Goal: Task Accomplishment & Management: Use online tool/utility

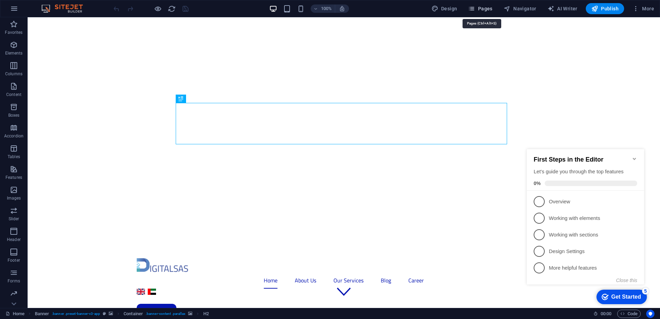
click at [489, 10] on span "Pages" at bounding box center [480, 8] width 24 height 7
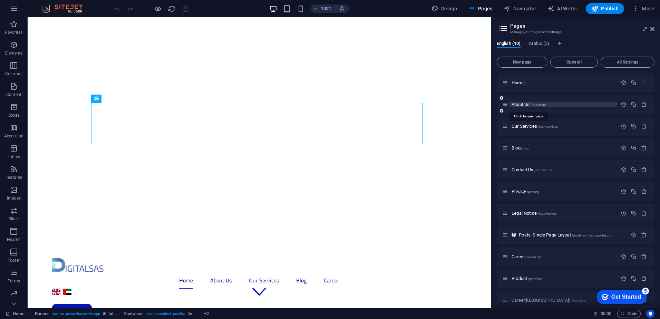
click at [518, 104] on span "About Us /about-us" at bounding box center [529, 104] width 34 height 5
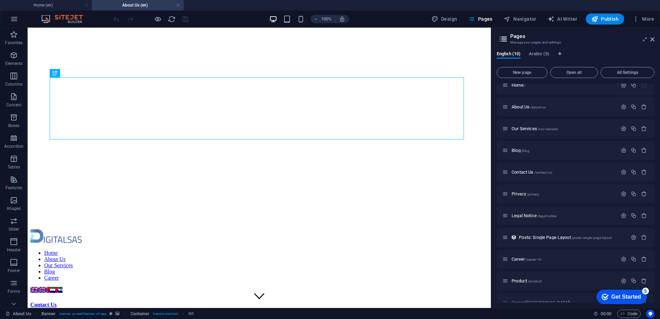
scroll to position [20, 0]
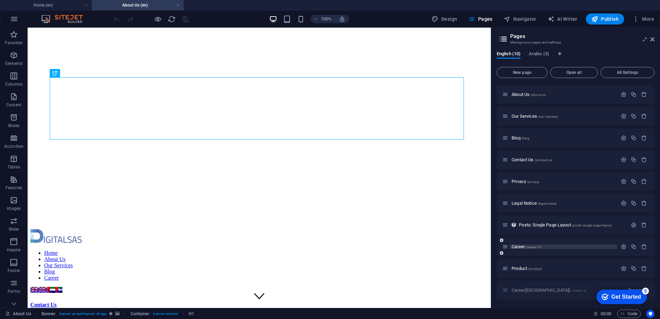
click at [522, 247] on span "Career /career-10" at bounding box center [527, 246] width 30 height 5
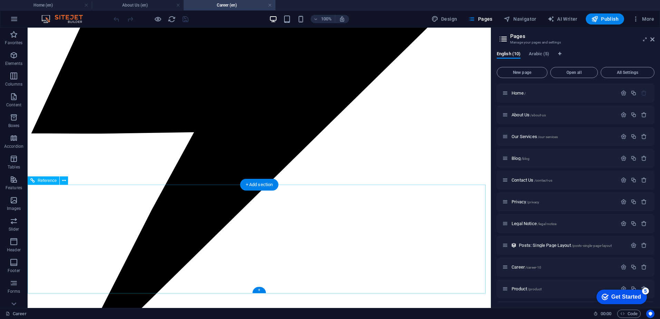
scroll to position [1186, 0]
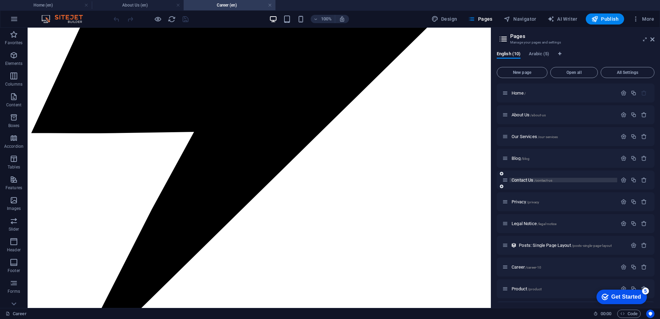
click at [529, 181] on span "Contact Us /contact-us" at bounding box center [532, 179] width 41 height 5
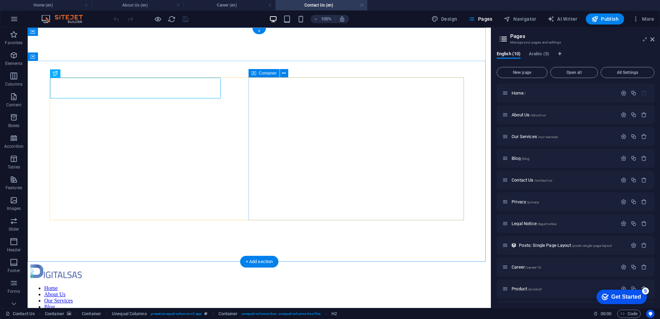
scroll to position [0, 0]
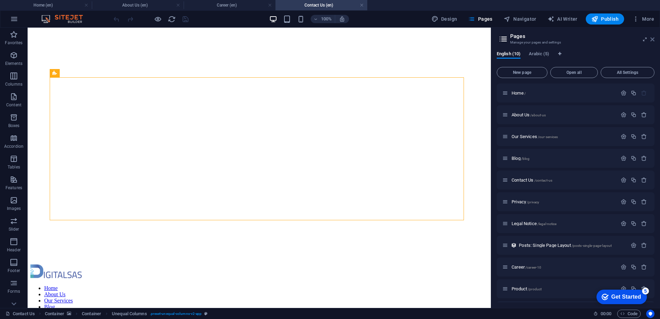
click at [653, 38] on icon at bounding box center [653, 40] width 4 height 6
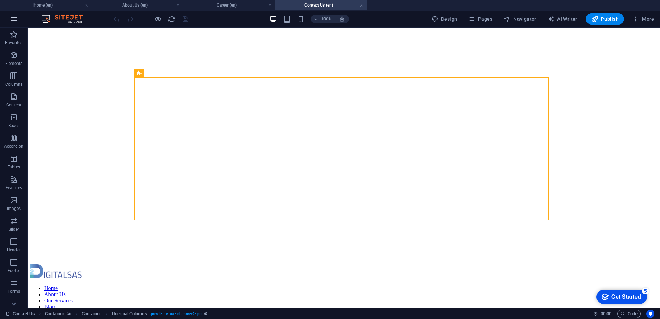
click at [13, 18] on icon "button" at bounding box center [14, 19] width 8 height 8
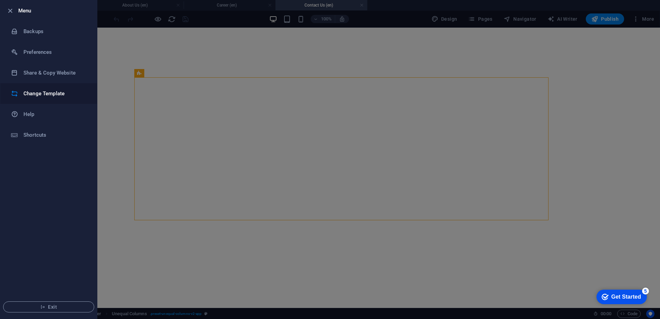
click at [54, 94] on h6 "Change Template" at bounding box center [55, 93] width 64 height 8
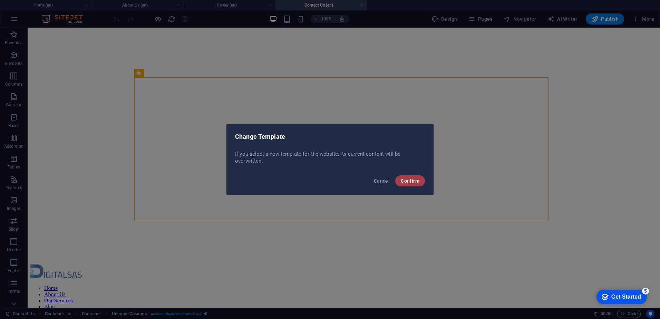
click at [404, 182] on span "Confirm" at bounding box center [410, 181] width 19 height 6
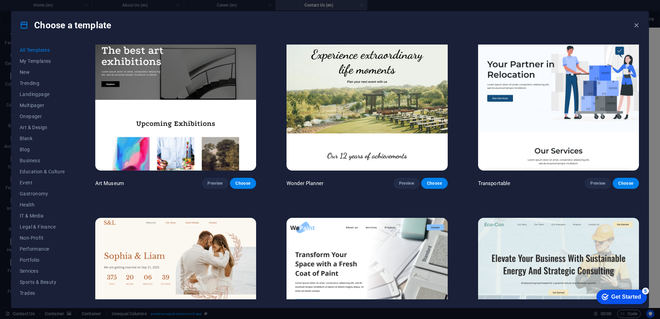
scroll to position [207, 0]
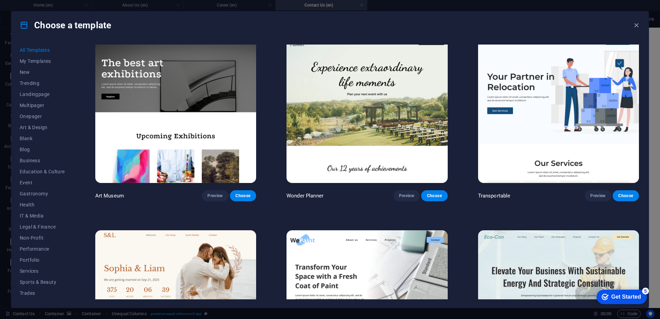
drag, startPoint x: 69, startPoint y: 87, endPoint x: 68, endPoint y: 138, distance: 51.1
click at [68, 138] on div "All Templates My Templates New Trending Landingpage Multipager Onepager Art & D…" at bounding box center [47, 172] width 54 height 255
click at [28, 193] on button "IT & Media" at bounding box center [42, 196] width 45 height 11
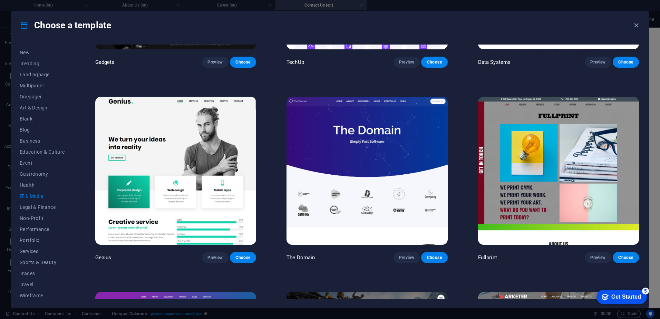
scroll to position [345, 0]
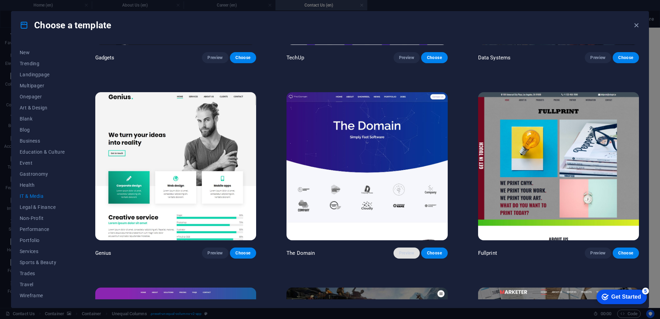
click at [401, 252] on span "Preview" at bounding box center [406, 253] width 15 height 6
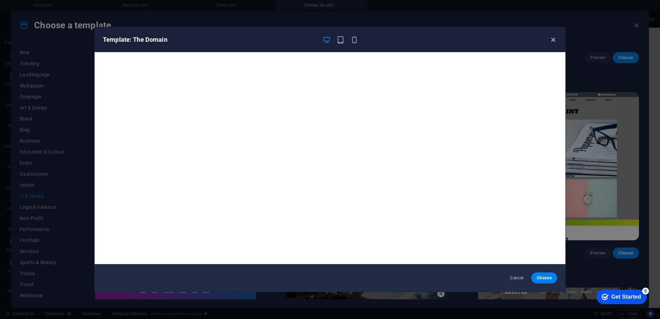
click at [551, 42] on icon "button" at bounding box center [553, 40] width 8 height 8
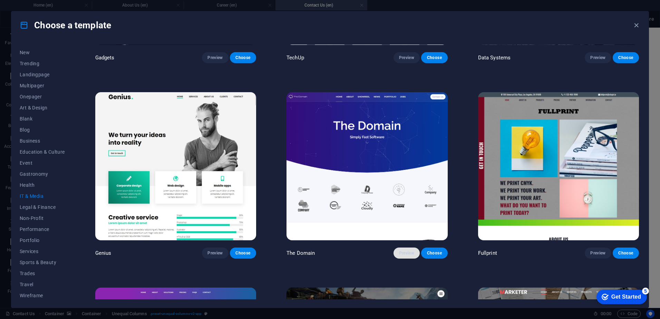
click at [402, 250] on span "Preview" at bounding box center [406, 253] width 15 height 6
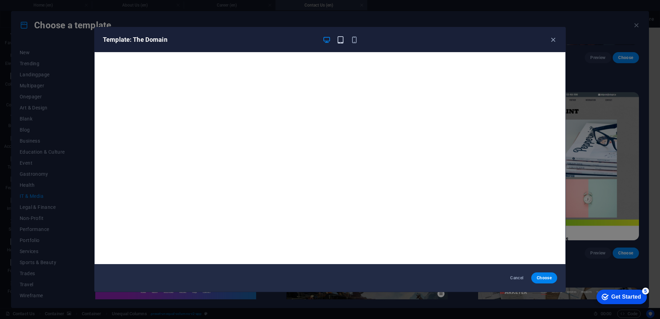
click at [345, 40] on span "button" at bounding box center [340, 40] width 8 height 8
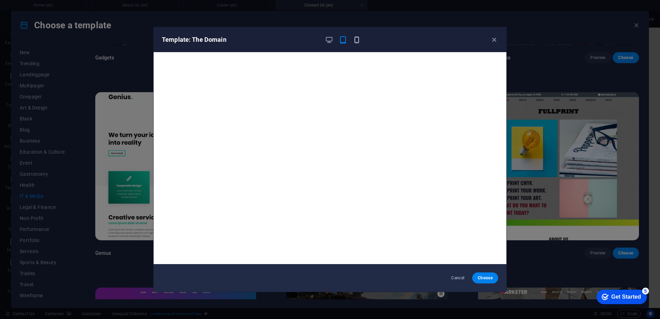
click at [352, 42] on div at bounding box center [343, 40] width 36 height 8
click at [496, 38] on icon "button" at bounding box center [494, 40] width 8 height 8
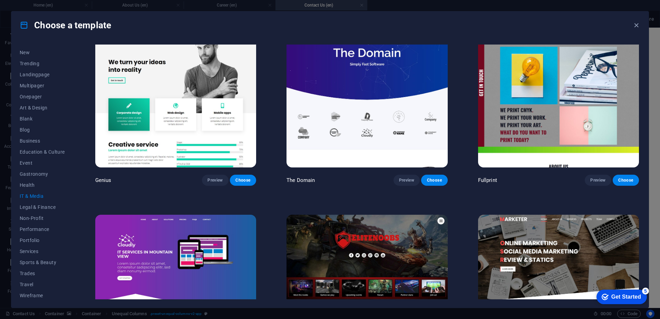
scroll to position [497, 0]
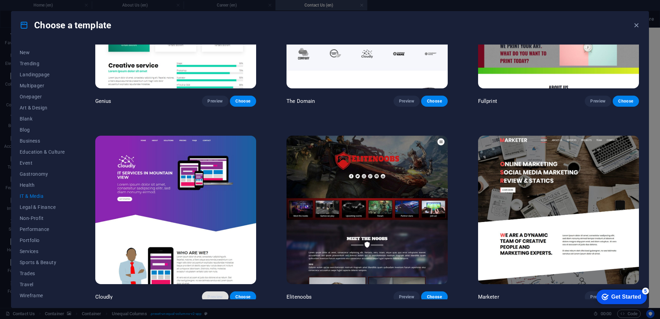
click at [214, 295] on span "Preview" at bounding box center [215, 297] width 15 height 6
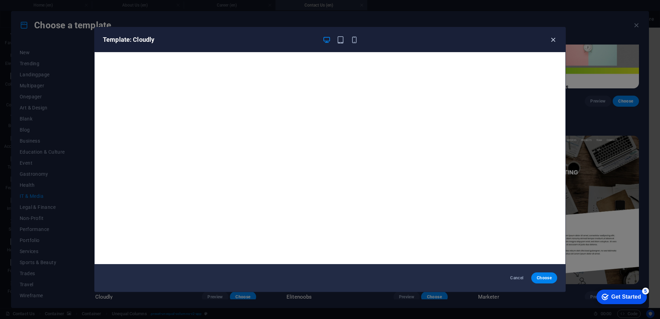
click at [552, 41] on icon "button" at bounding box center [553, 40] width 8 height 8
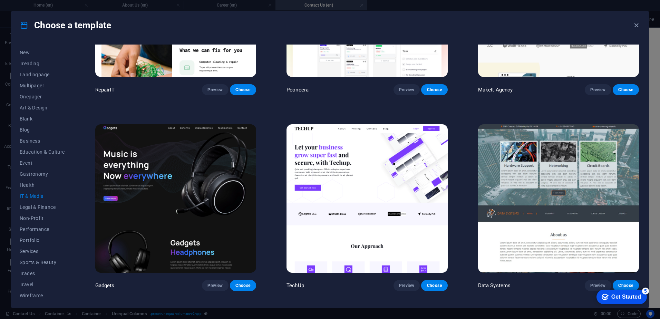
scroll to position [0, 0]
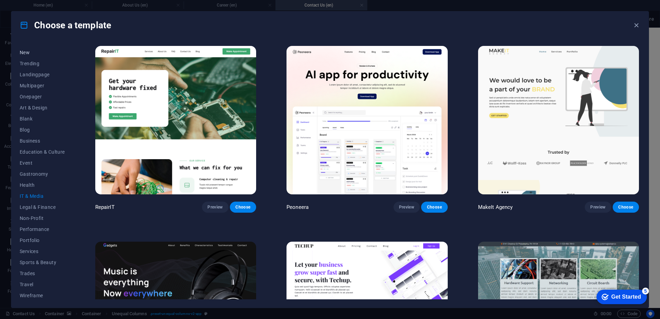
click at [30, 49] on button "New" at bounding box center [42, 52] width 45 height 11
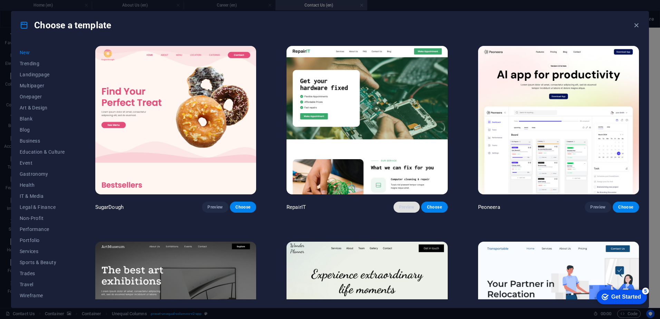
click at [405, 204] on span "Preview" at bounding box center [406, 207] width 15 height 6
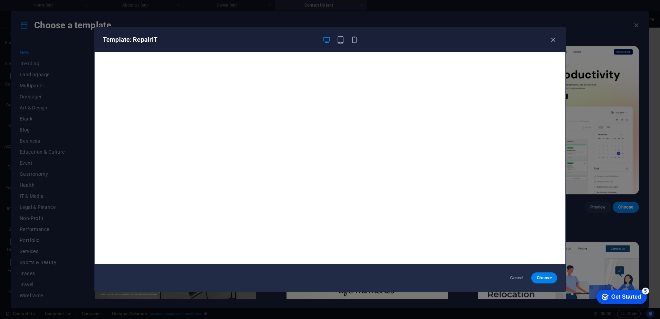
scroll to position [2, 0]
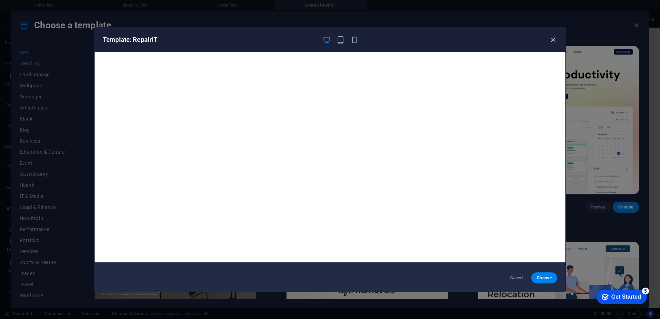
click at [551, 39] on icon "button" at bounding box center [553, 40] width 8 height 8
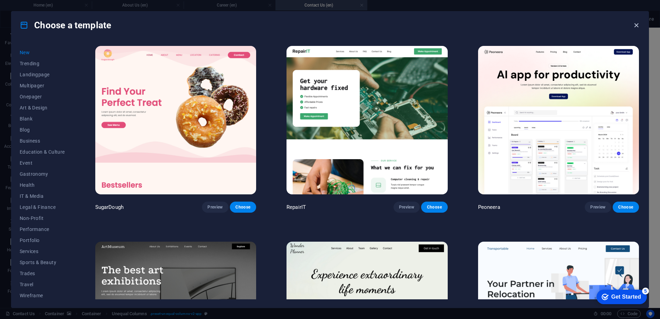
click at [633, 25] on icon "button" at bounding box center [637, 25] width 8 height 8
